Goal: Transaction & Acquisition: Purchase product/service

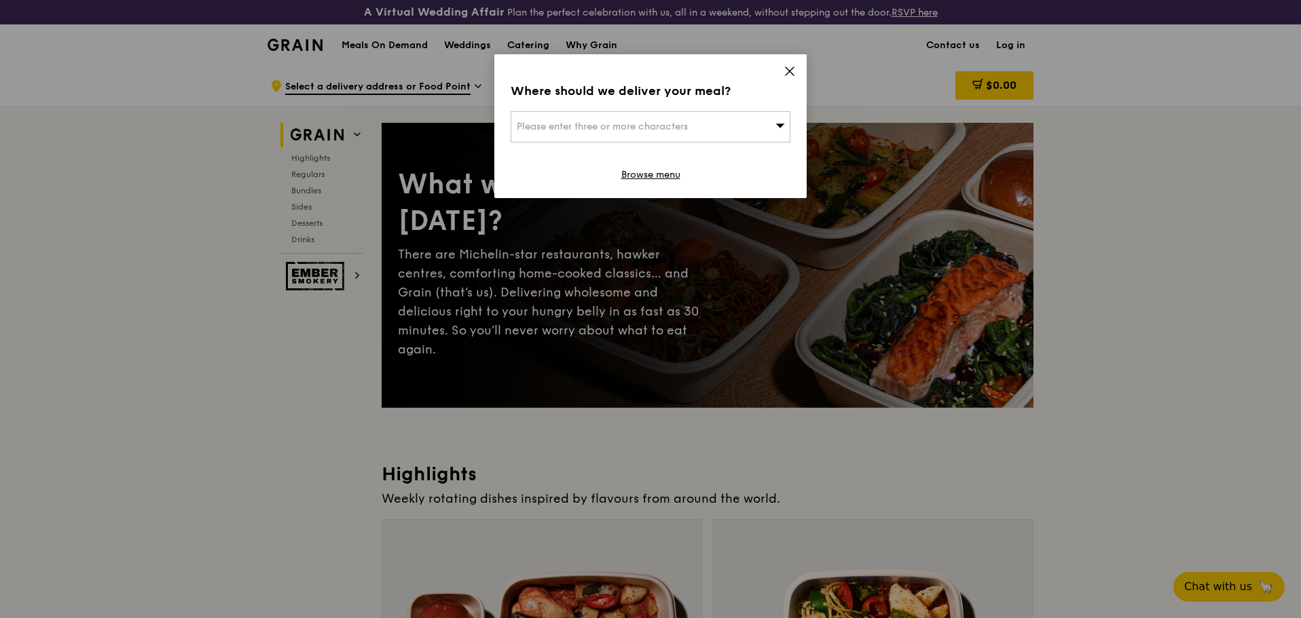
click at [794, 71] on icon at bounding box center [789, 71] width 12 height 12
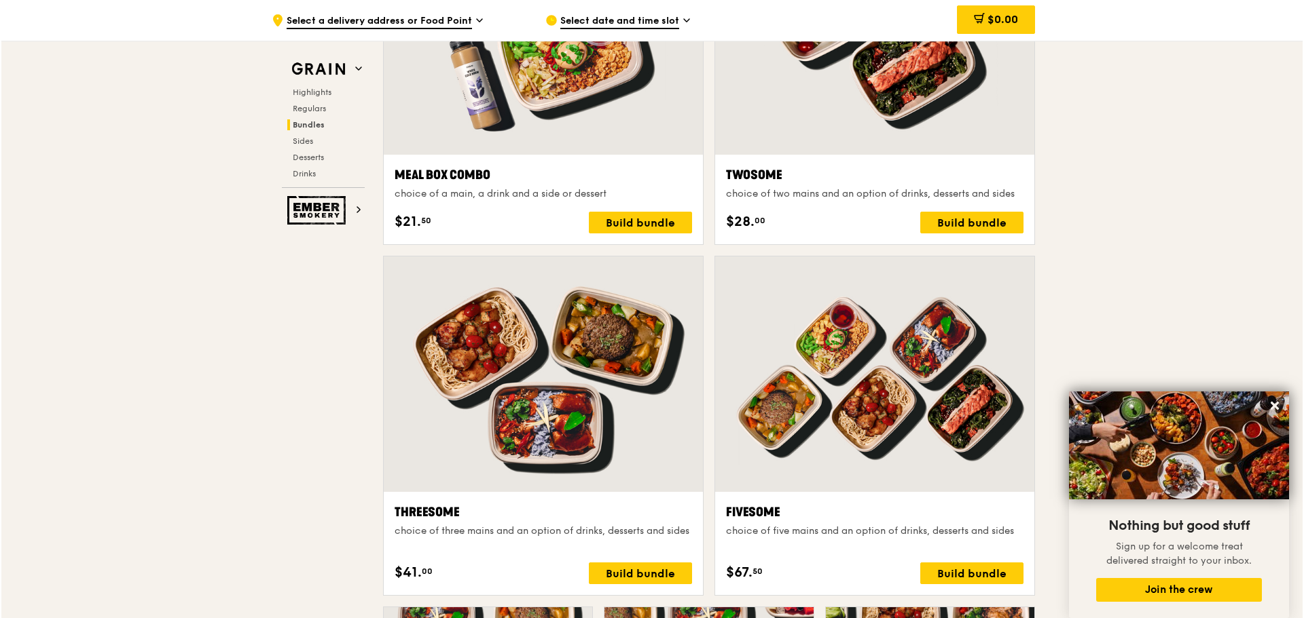
scroll to position [1901, 0]
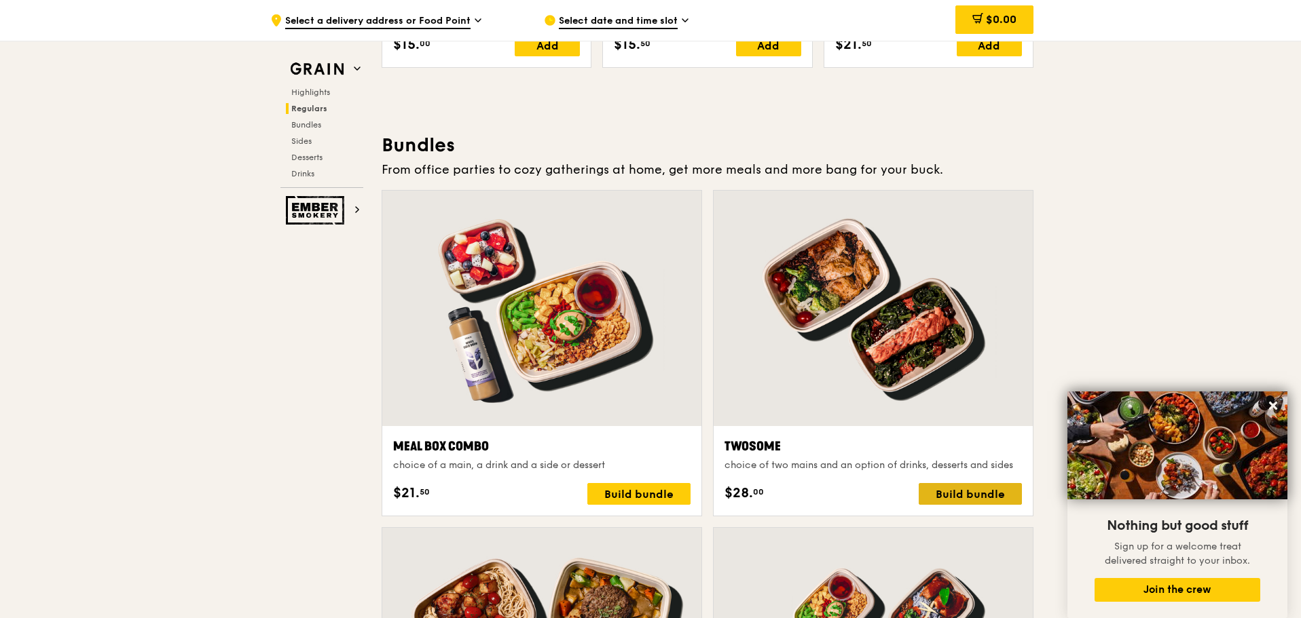
click at [996, 483] on div "Build bundle" at bounding box center [970, 494] width 103 height 22
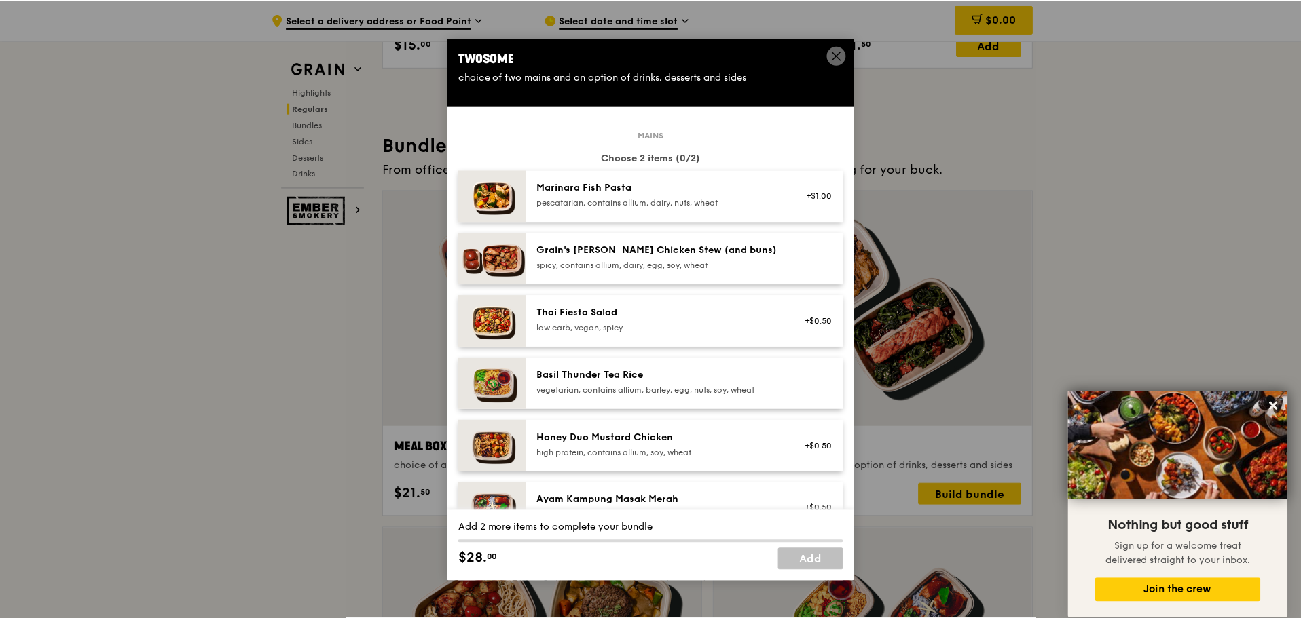
scroll to position [68, 0]
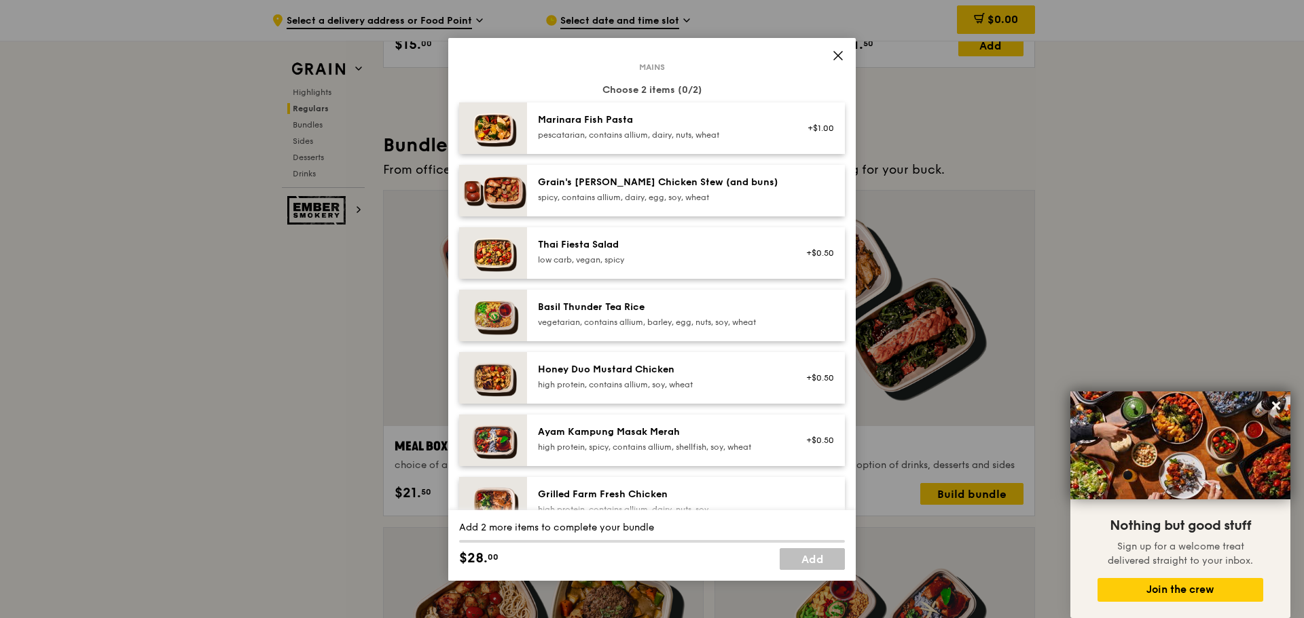
click at [836, 50] on icon at bounding box center [838, 56] width 12 height 12
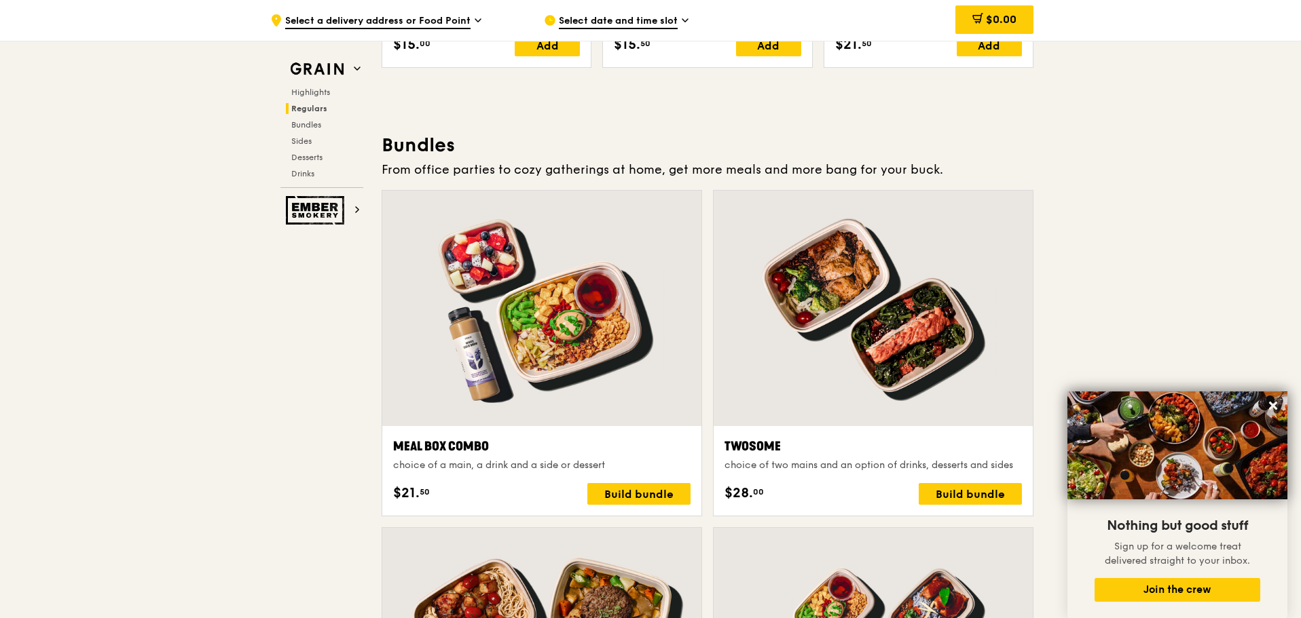
click at [680, 16] on div "Select date and time slot" at bounding box center [670, 20] width 252 height 41
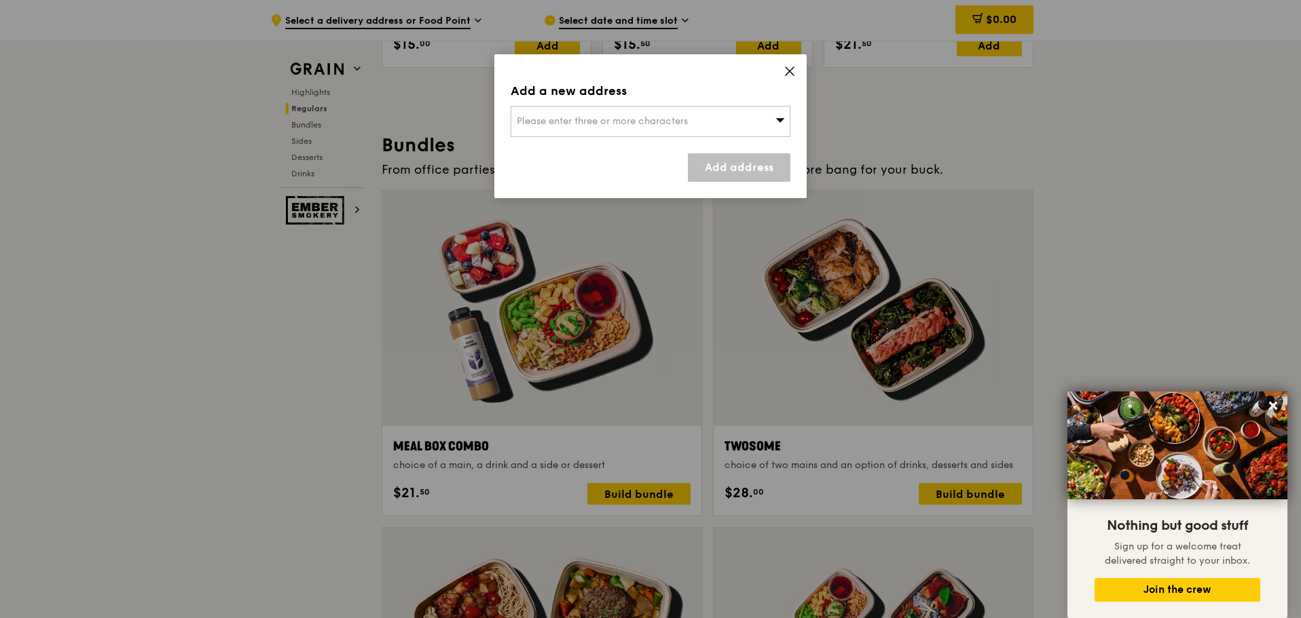
click at [785, 69] on icon at bounding box center [789, 71] width 12 height 12
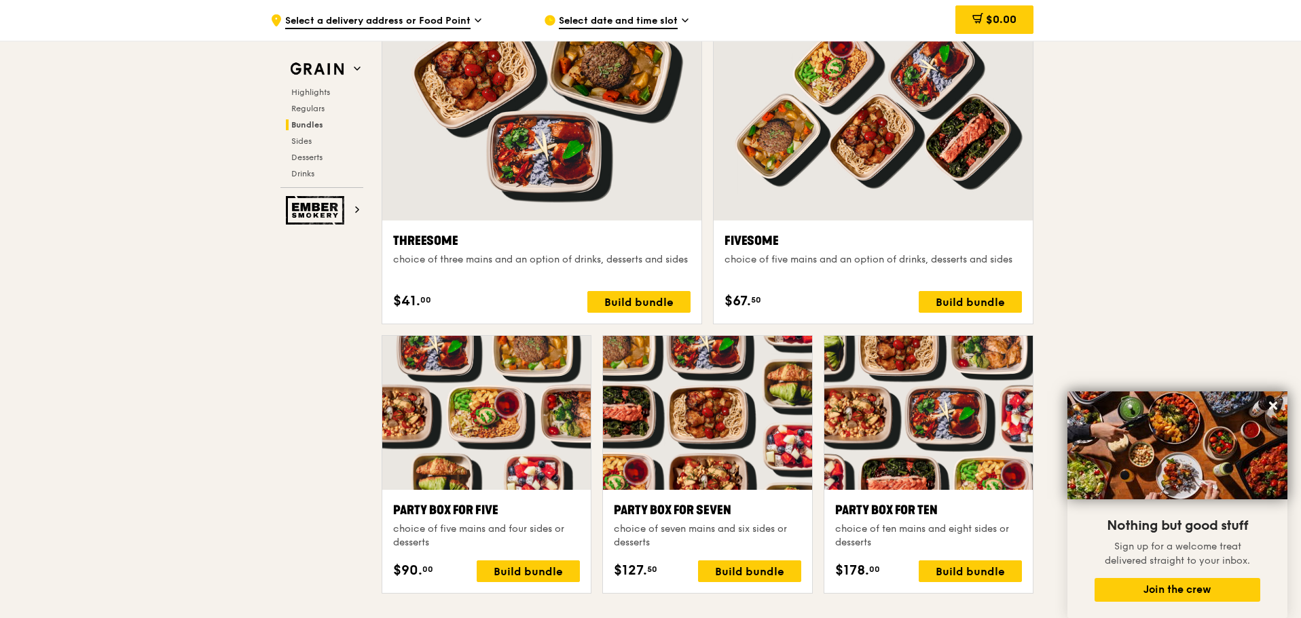
scroll to position [2716, 0]
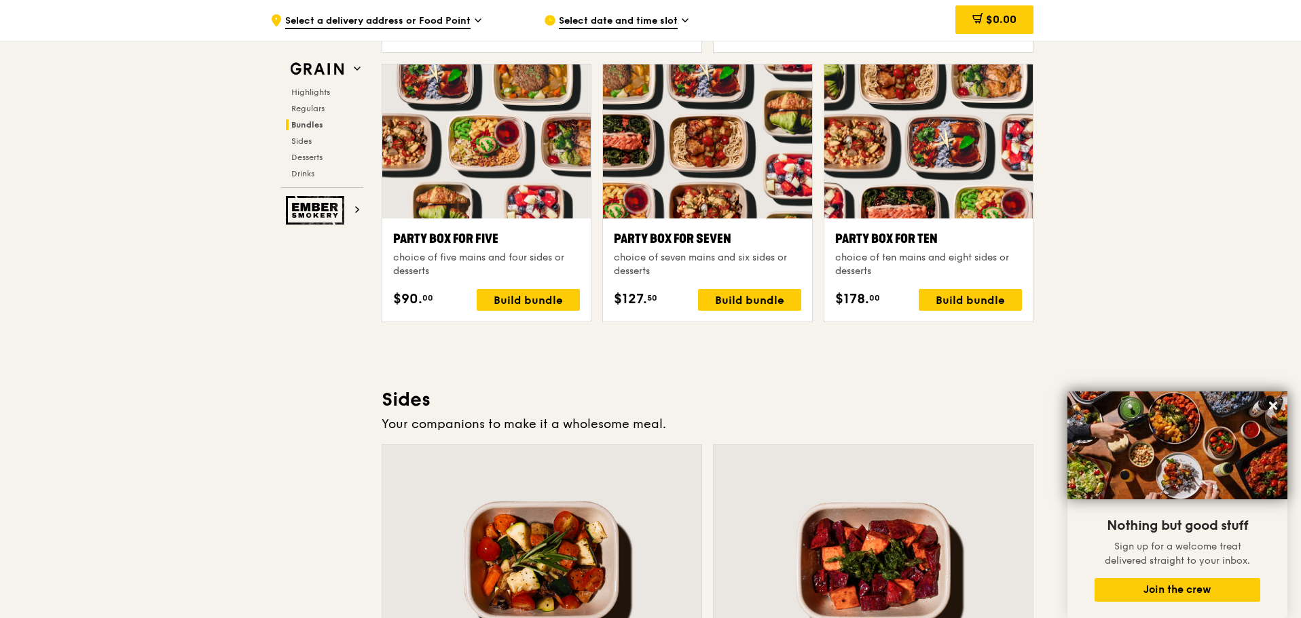
click at [443, 240] on div "Party Box for Five" at bounding box center [486, 238] width 187 height 19
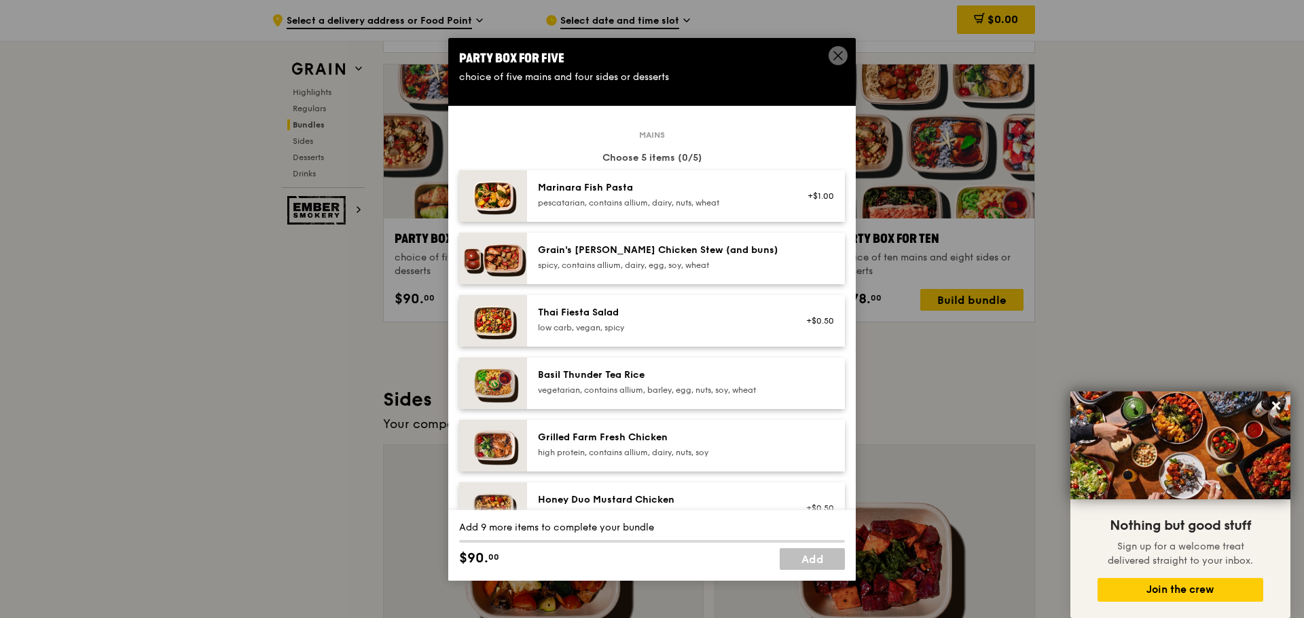
click at [835, 54] on icon at bounding box center [838, 56] width 12 height 12
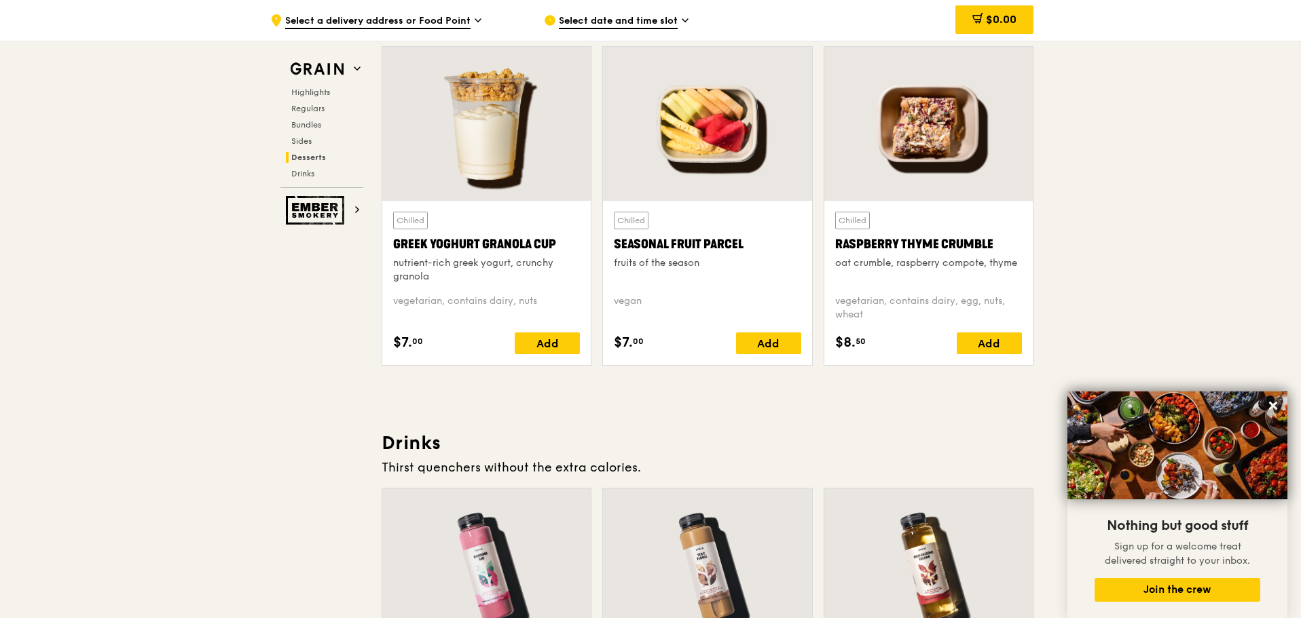
scroll to position [4617, 0]
